Goal: Transaction & Acquisition: Purchase product/service

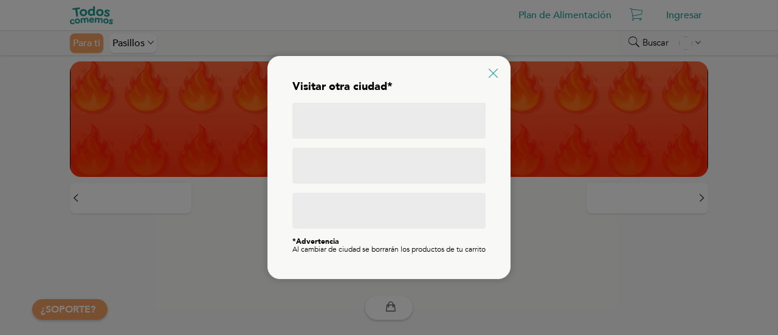
click at [493, 70] on icon at bounding box center [493, 73] width 9 height 9
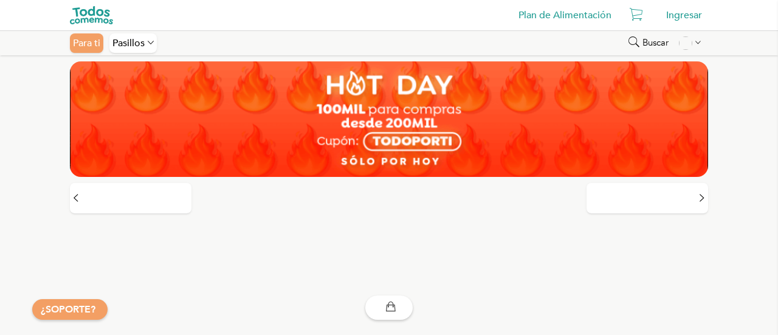
click at [424, 215] on div at bounding box center [389, 204] width 638 height 43
click at [669, 36] on div "Buscar" at bounding box center [649, 42] width 46 height 19
click at [539, 43] on icon at bounding box center [541, 43] width 7 height 21
click at [654, 38] on span "Buscar" at bounding box center [656, 43] width 26 height 10
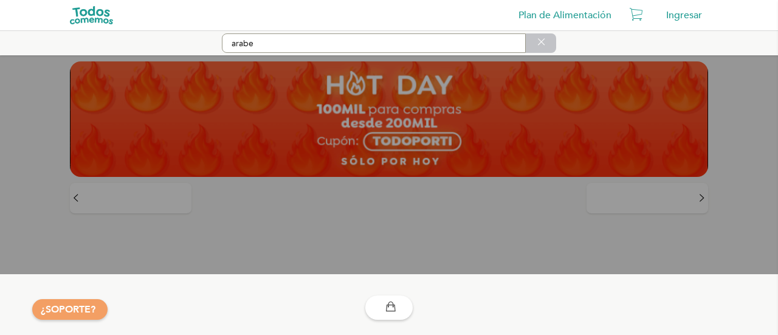
type input "arabe"
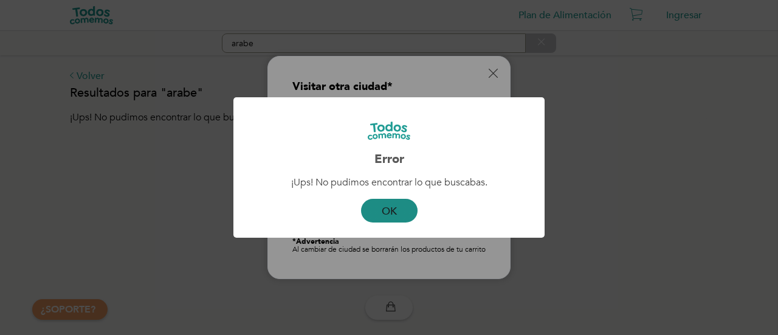
click at [401, 209] on button "OK" at bounding box center [389, 211] width 57 height 24
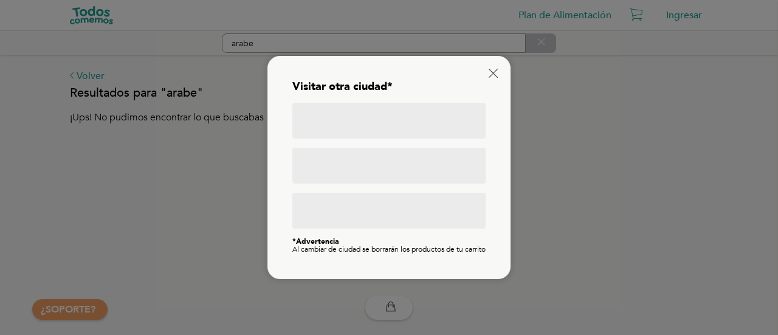
click at [362, 110] on div at bounding box center [388, 121] width 193 height 36
click at [493, 69] on icon at bounding box center [493, 73] width 9 height 9
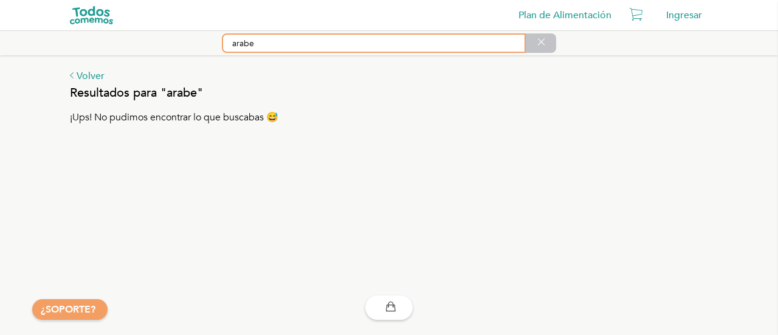
drag, startPoint x: 236, startPoint y: 46, endPoint x: 191, endPoint y: 46, distance: 45.0
click at [191, 46] on div "arabe" at bounding box center [389, 43] width 638 height 24
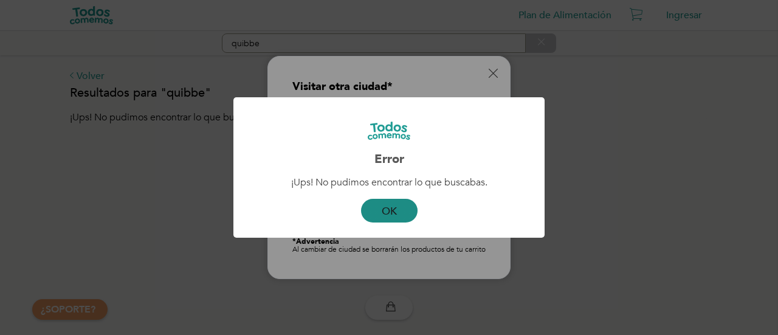
click at [384, 209] on button "OK" at bounding box center [389, 211] width 57 height 24
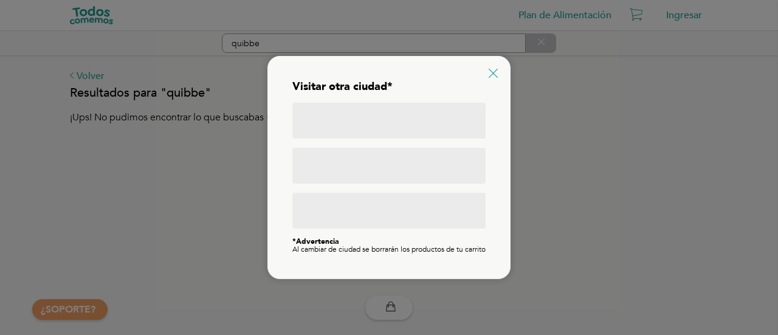
click at [493, 69] on icon at bounding box center [493, 73] width 9 height 9
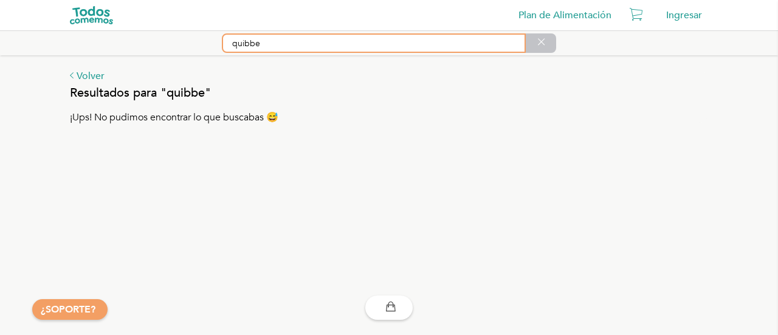
drag, startPoint x: 192, startPoint y: 43, endPoint x: 147, endPoint y: 44, distance: 45.0
click at [147, 44] on div "quibbe" at bounding box center [389, 43] width 638 height 24
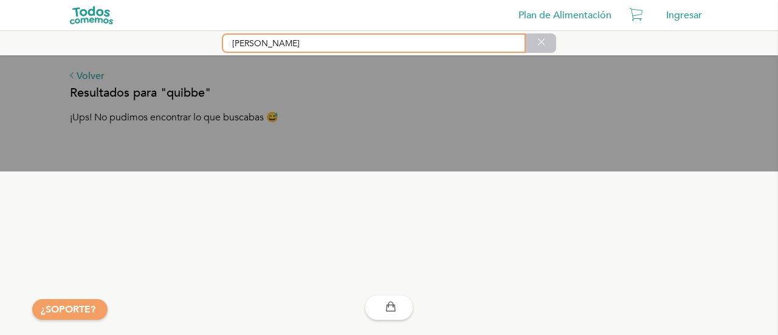
type input "kibbe"
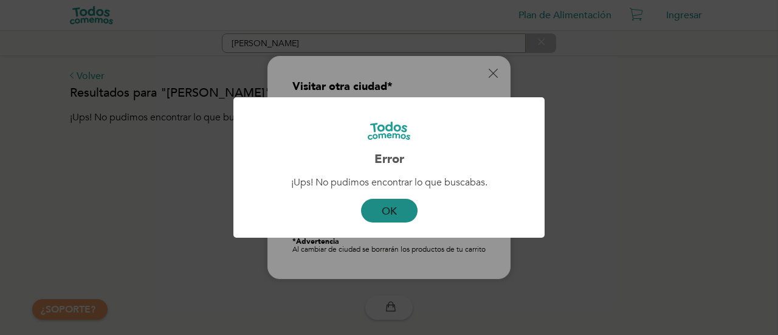
click at [385, 207] on button "OK" at bounding box center [389, 211] width 57 height 24
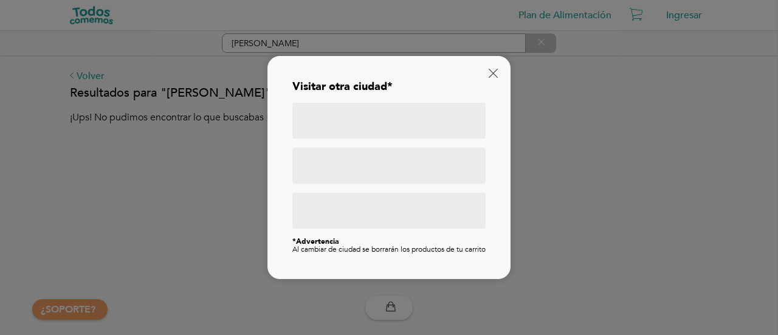
click at [495, 70] on icon at bounding box center [493, 73] width 9 height 9
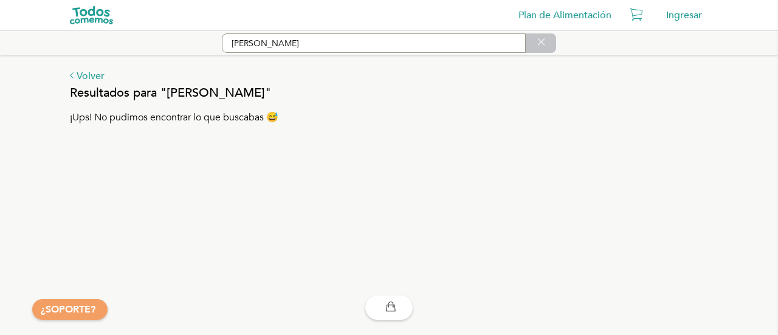
click at [550, 38] on div at bounding box center [541, 42] width 30 height 19
click at [95, 23] on img at bounding box center [91, 15] width 43 height 18
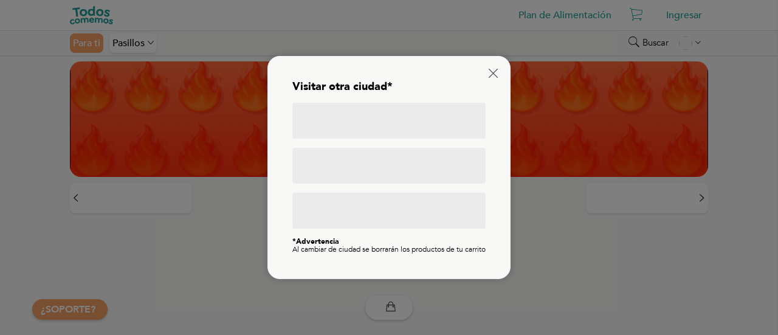
click at [95, 39] on div at bounding box center [389, 167] width 778 height 335
click at [335, 111] on div at bounding box center [388, 121] width 193 height 36
click at [320, 139] on div at bounding box center [388, 121] width 193 height 36
click at [319, 139] on div at bounding box center [388, 121] width 193 height 36
click at [495, 69] on icon at bounding box center [493, 73] width 9 height 9
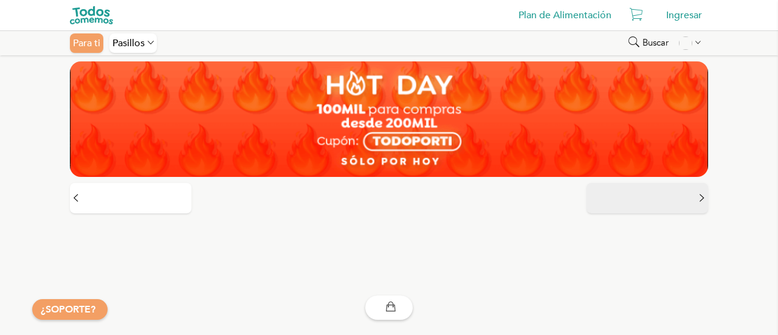
click at [700, 196] on icon at bounding box center [701, 198] width 5 height 14
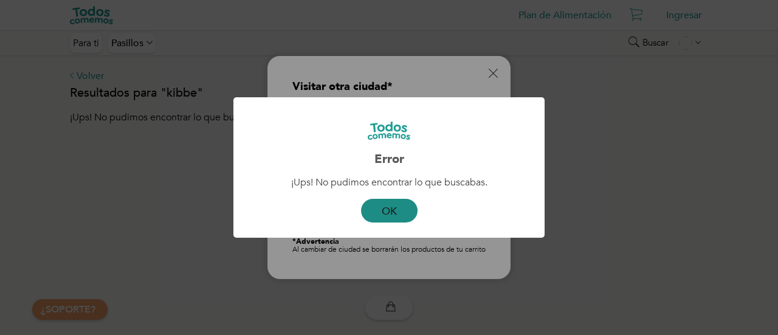
click at [395, 205] on button "OK" at bounding box center [389, 211] width 57 height 24
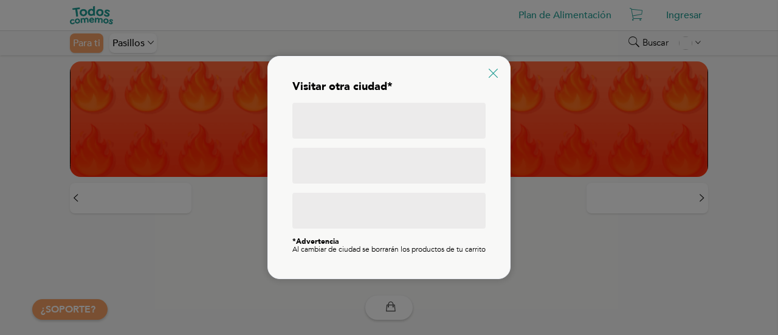
click at [491, 69] on icon at bounding box center [493, 73] width 9 height 9
